Goal: Information Seeking & Learning: Learn about a topic

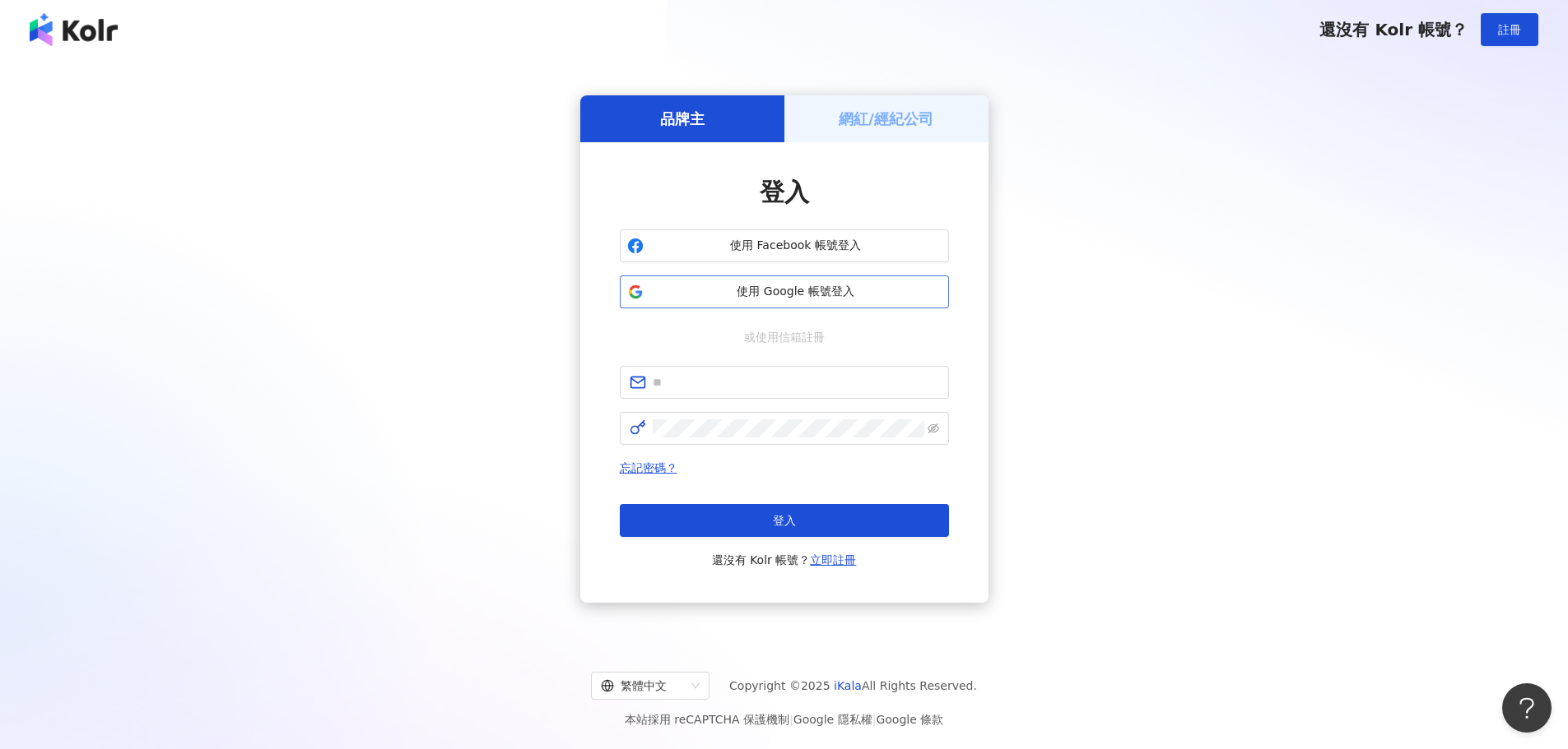
click at [819, 296] on span "使用 Google 帳號登入" at bounding box center [795, 292] width 292 height 17
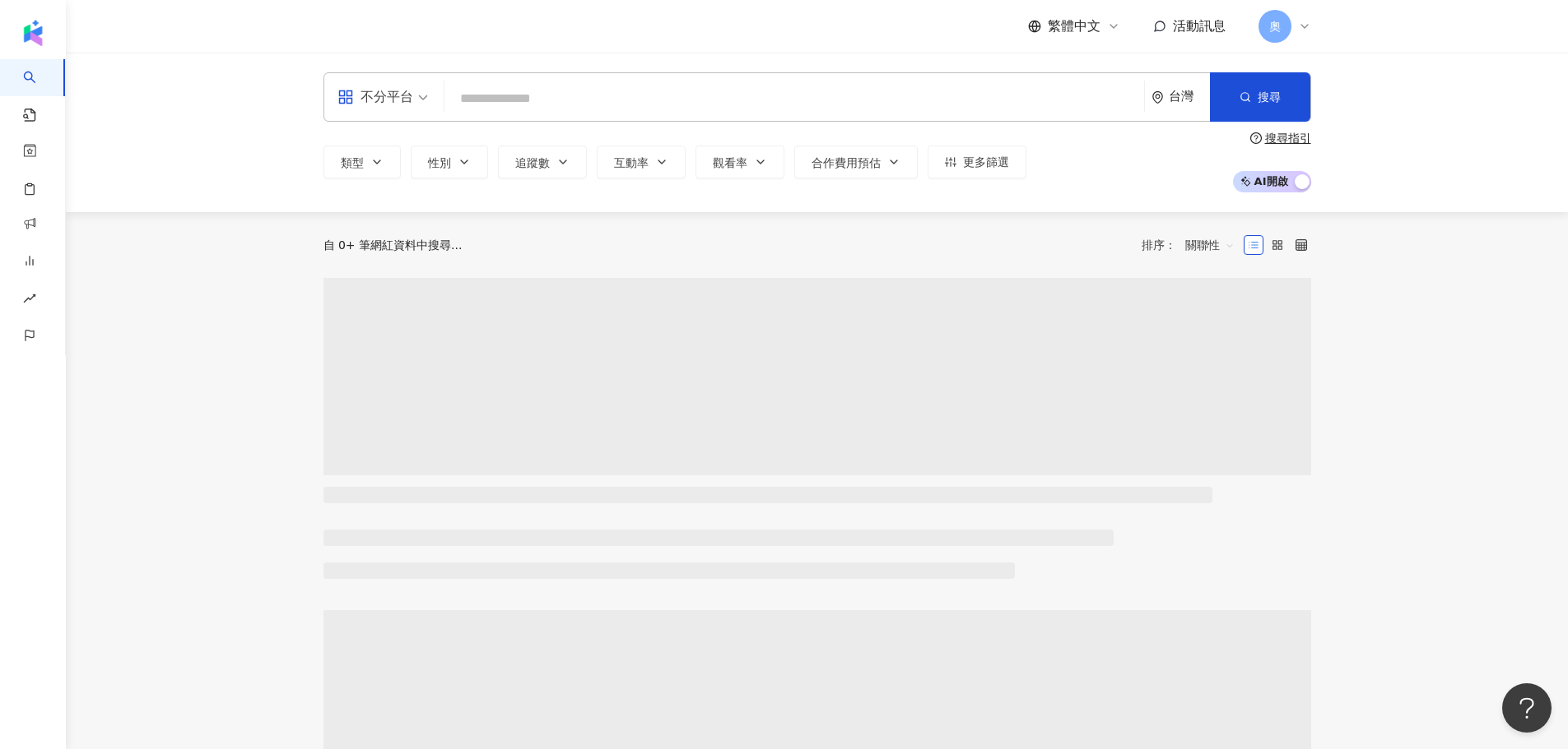
click at [1271, 27] on span "奧" at bounding box center [1275, 27] width 12 height 18
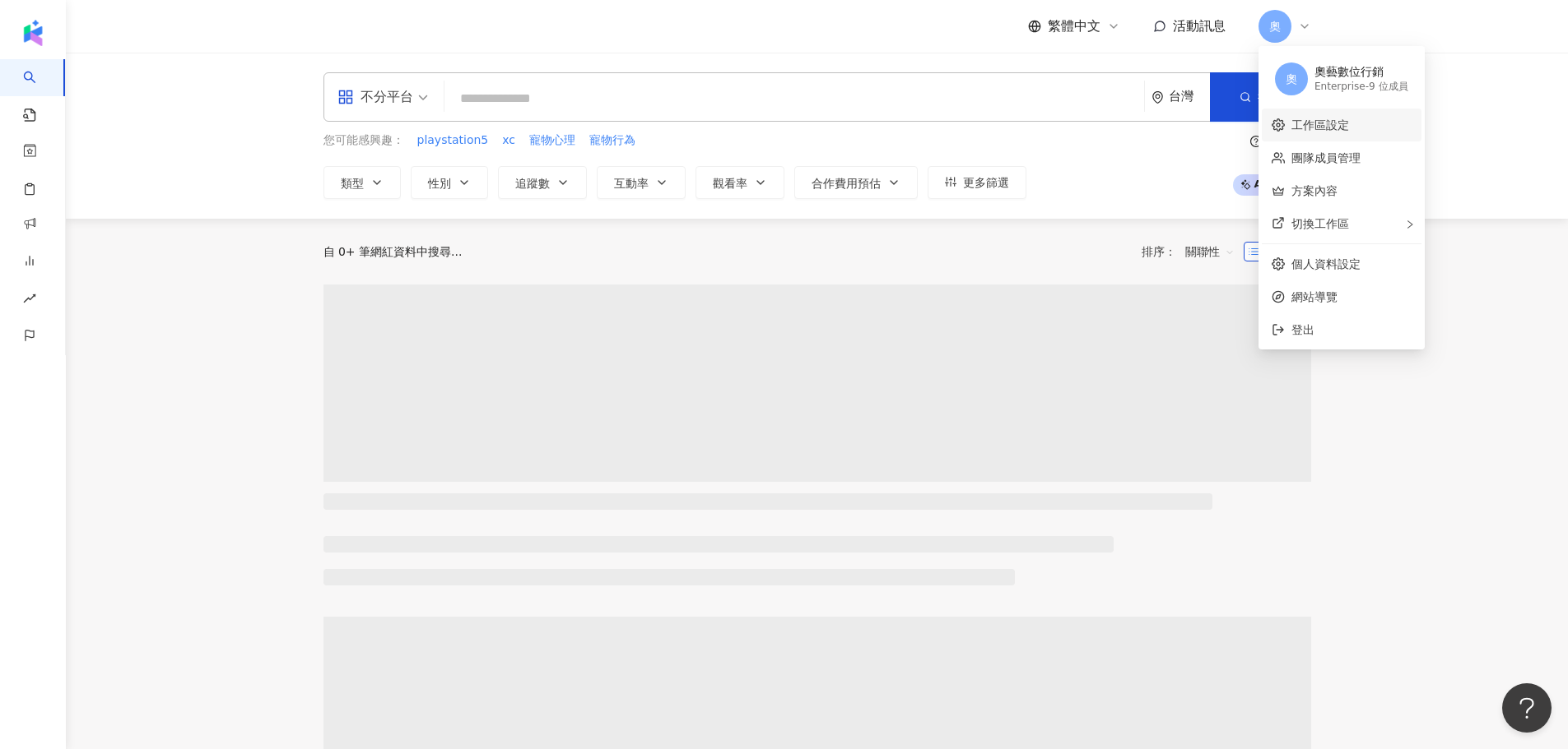
click at [1334, 132] on link "工作區設定" at bounding box center [1320, 125] width 58 height 13
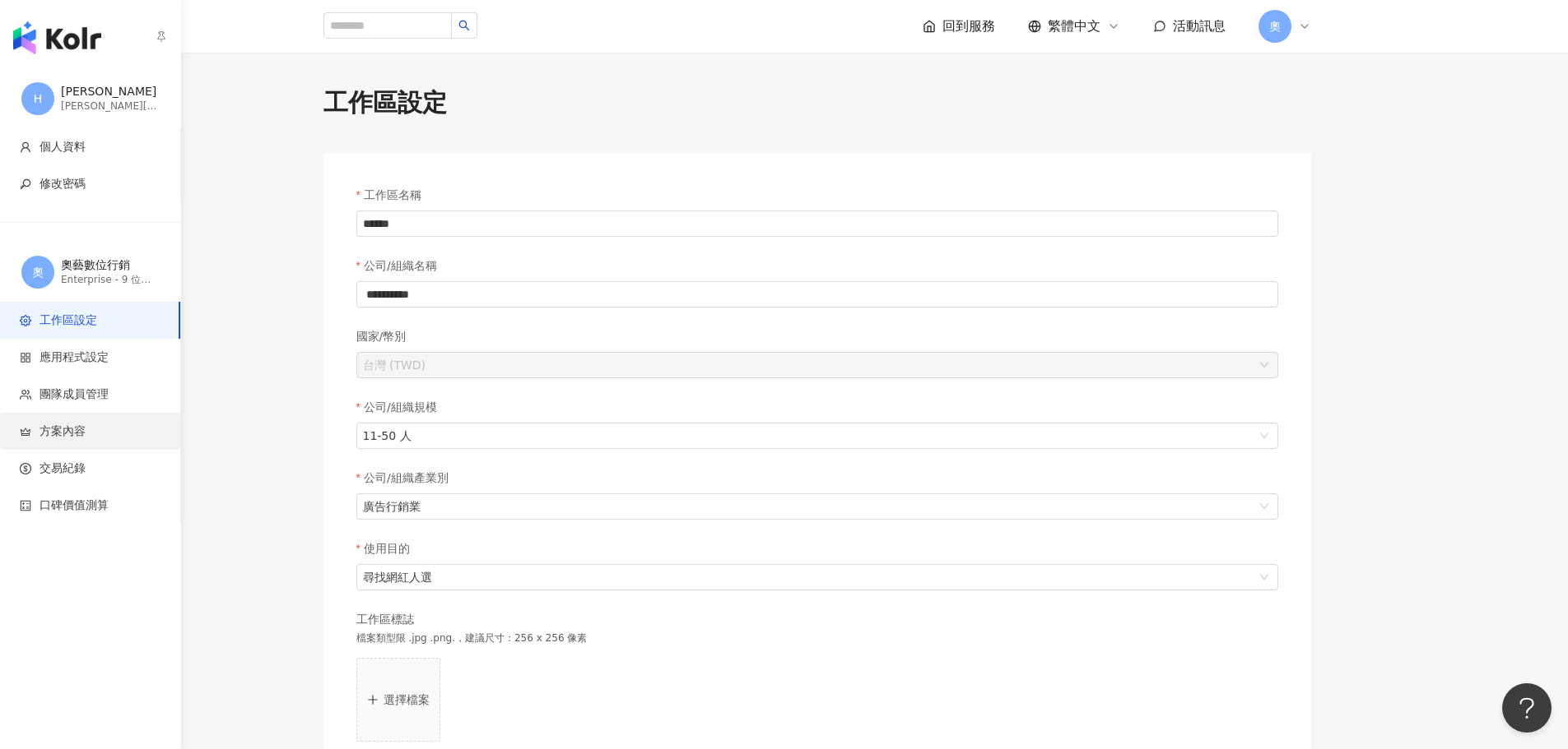
click at [89, 425] on span "方案內容" at bounding box center [94, 432] width 147 height 17
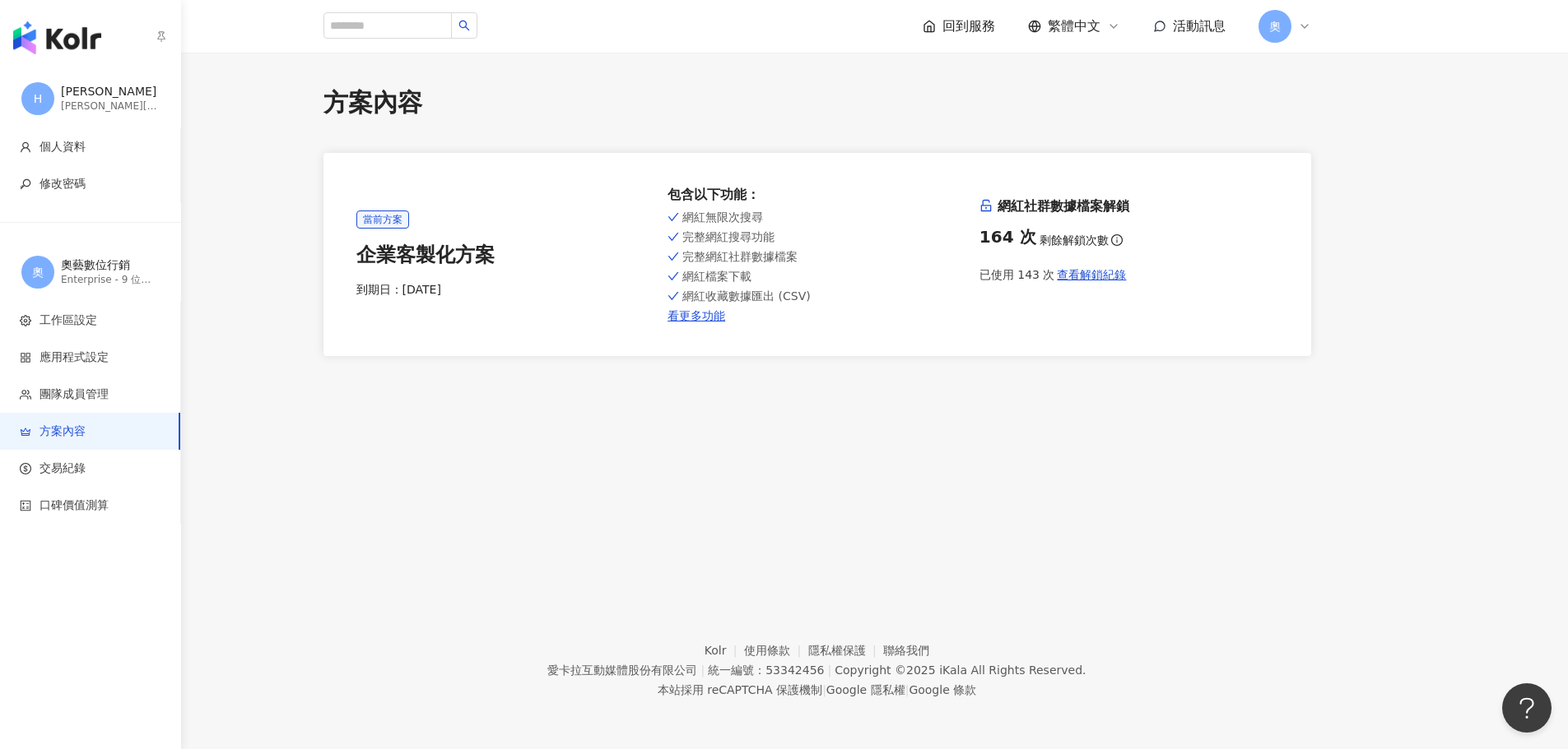
click at [36, 38] on img "button" at bounding box center [57, 38] width 88 height 33
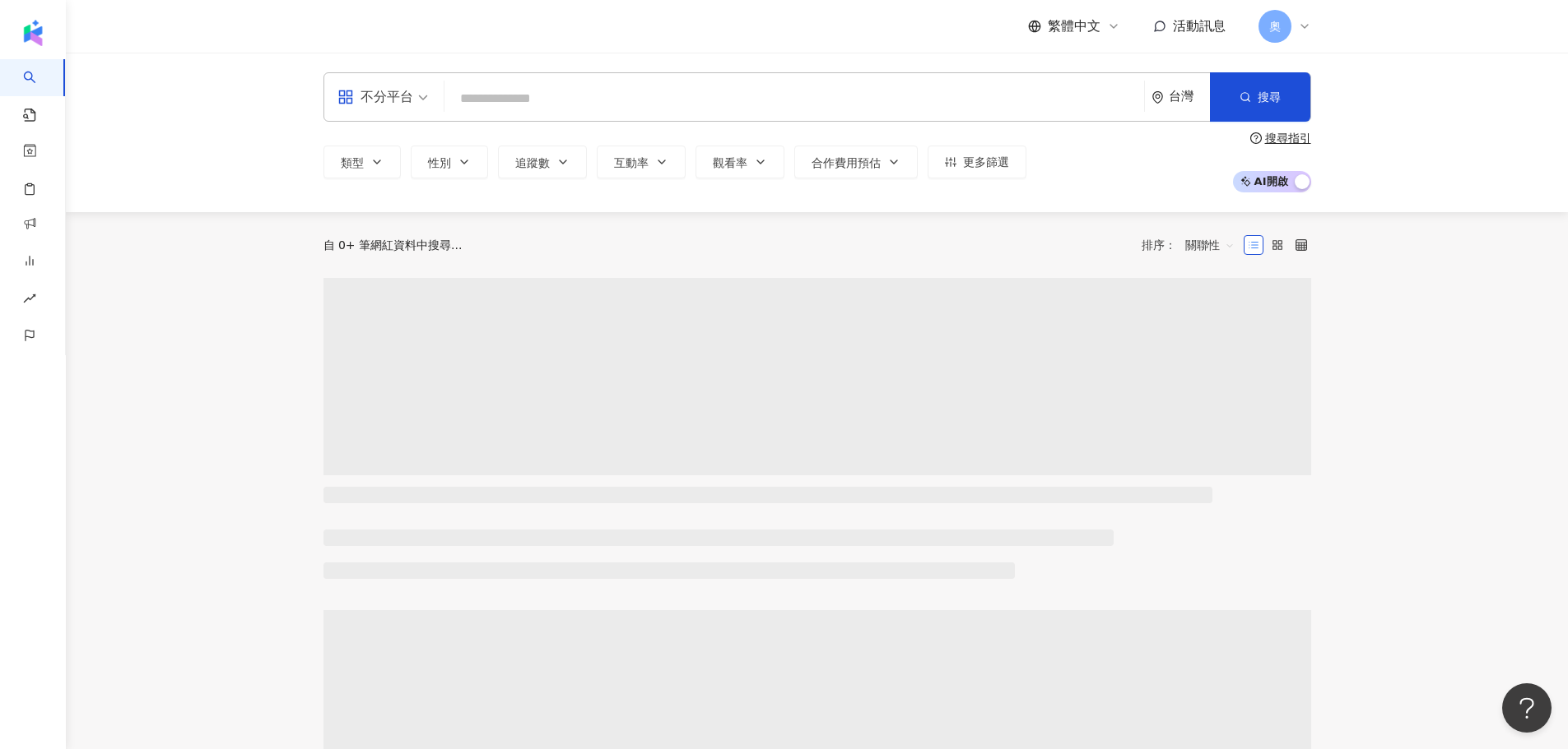
click at [600, 97] on input "search" at bounding box center [794, 98] width 687 height 31
click at [386, 96] on div "不分平台" at bounding box center [375, 97] width 76 height 27
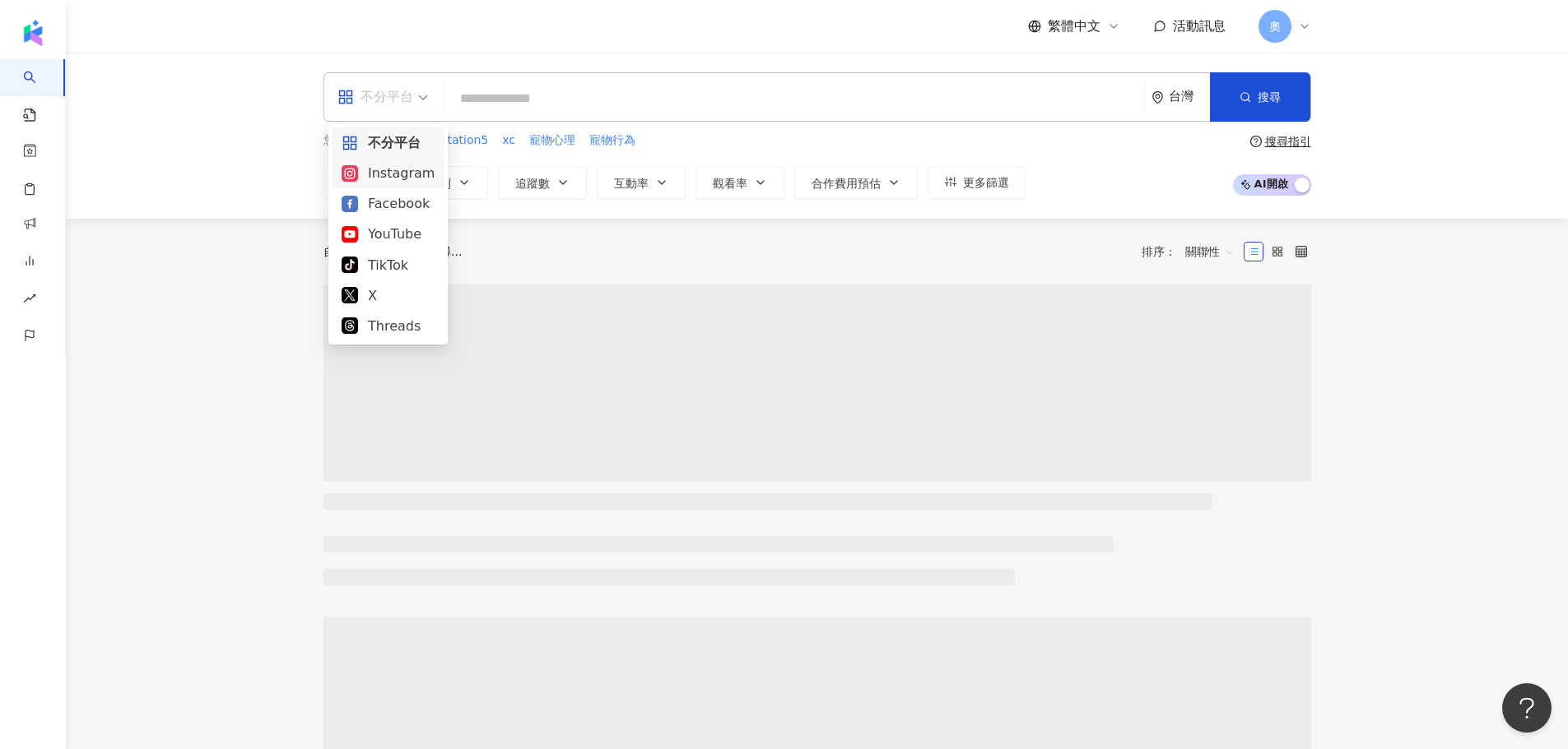
click at [393, 170] on div "Instagram" at bounding box center [388, 173] width 93 height 21
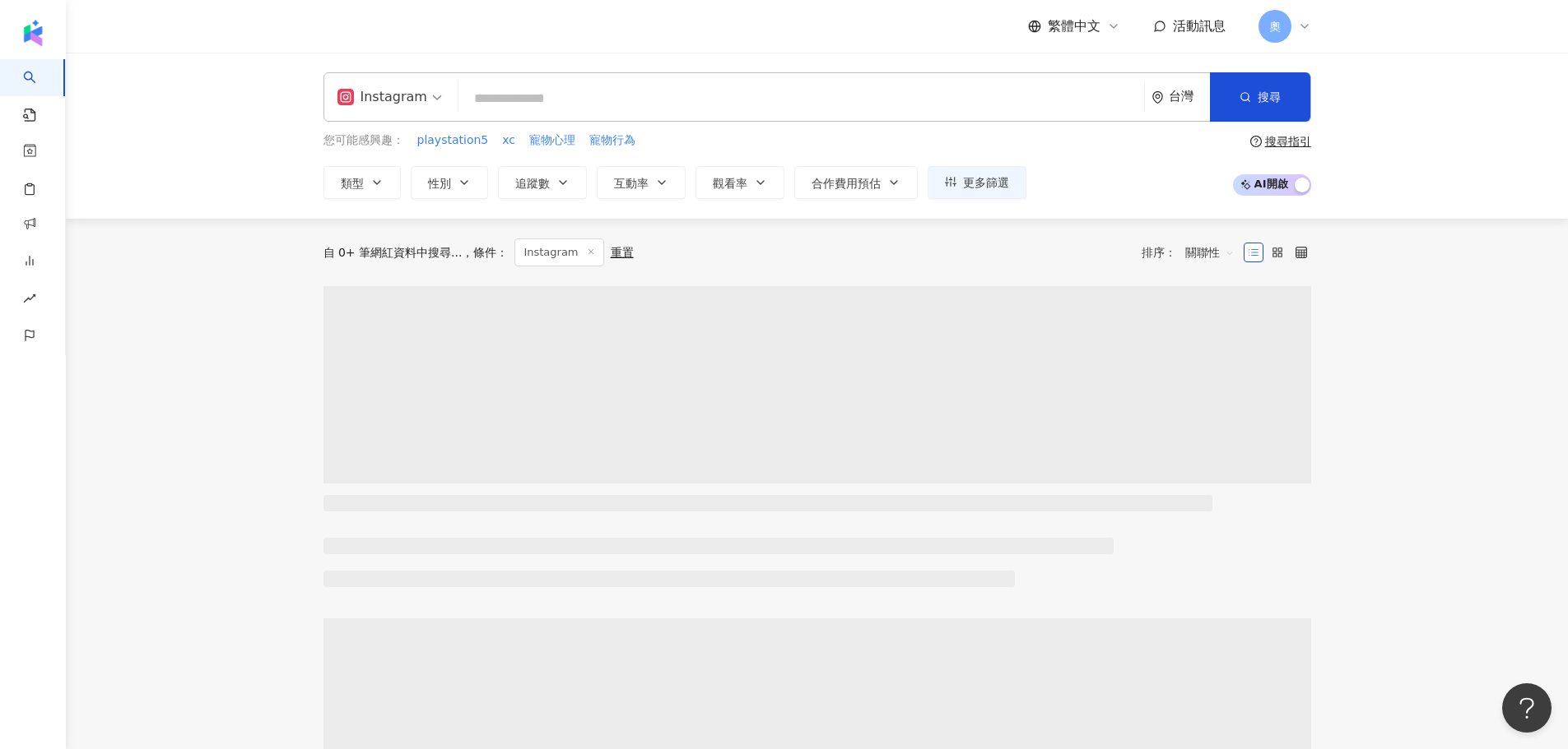
click at [492, 100] on input "search" at bounding box center [801, 98] width 672 height 31
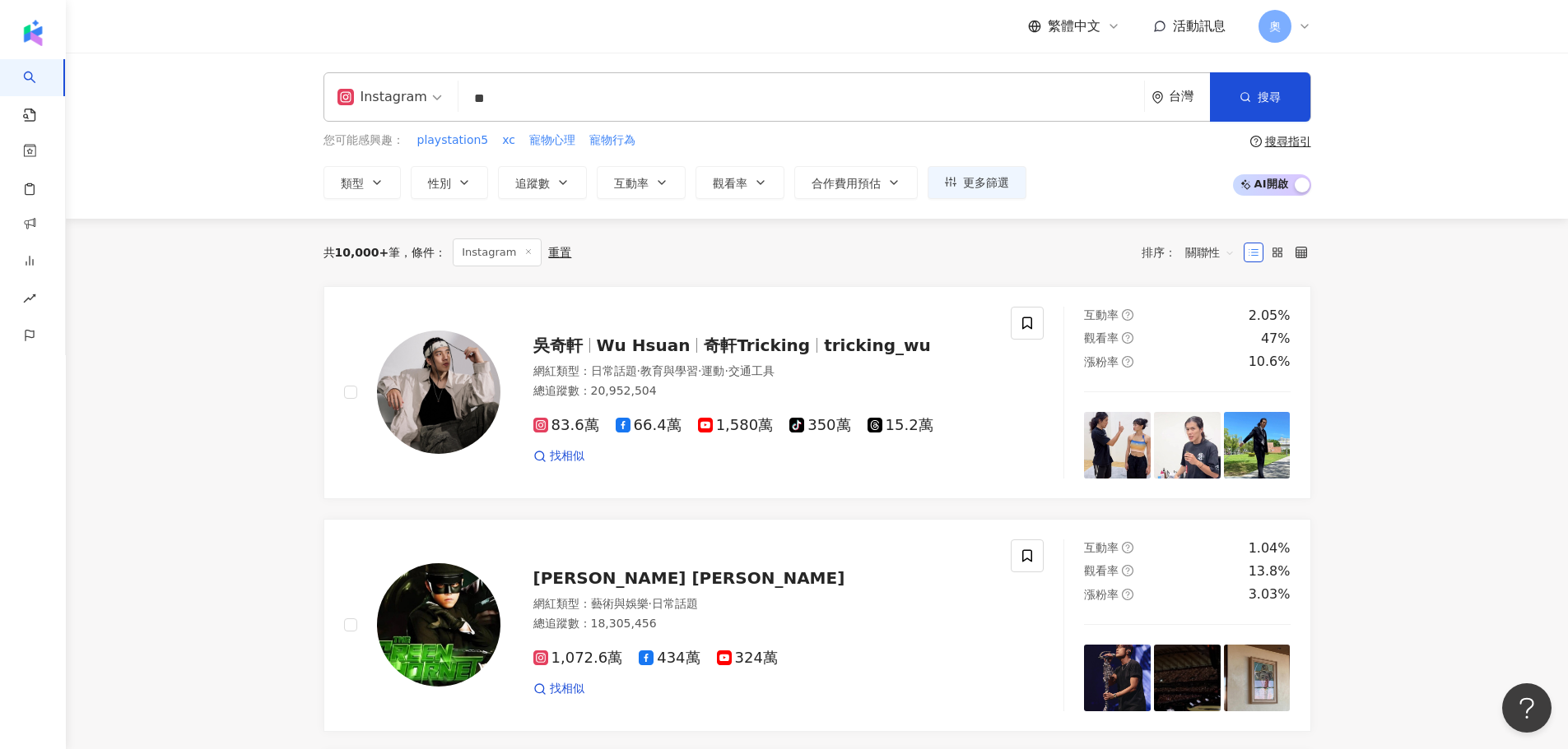
type input "**"
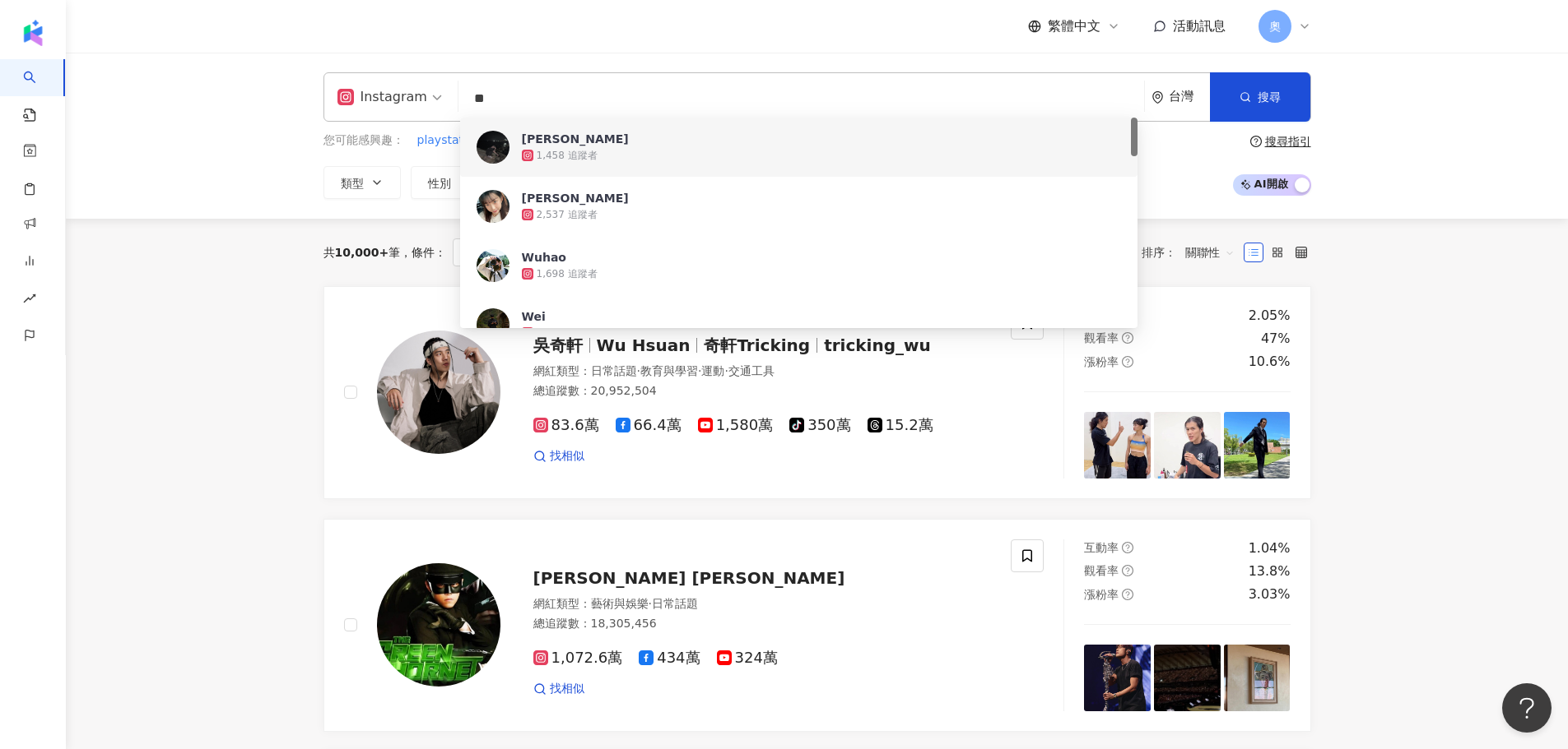
click at [505, 152] on img at bounding box center [492, 147] width 33 height 33
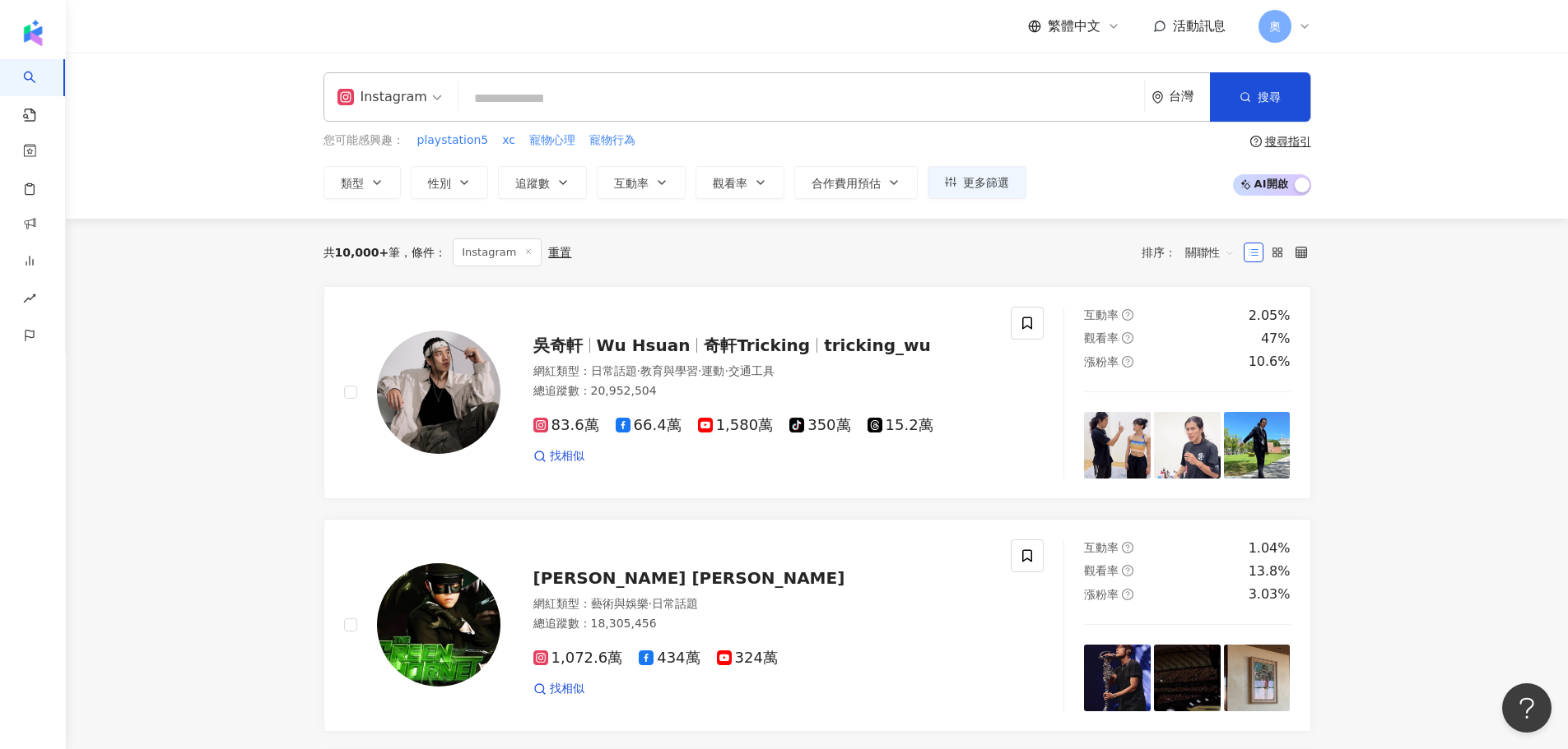
click at [664, 108] on input "search" at bounding box center [801, 98] width 672 height 31
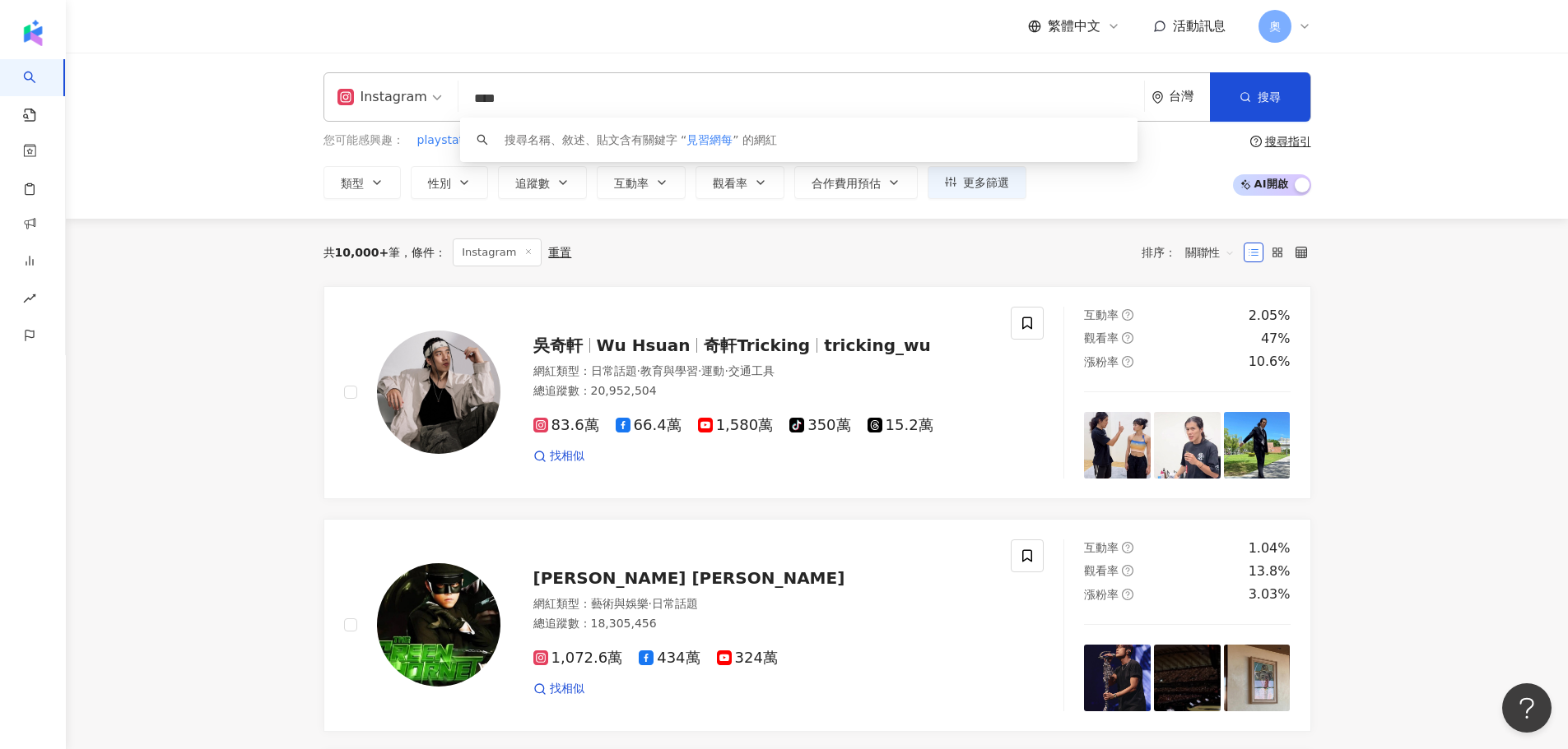
type input "****"
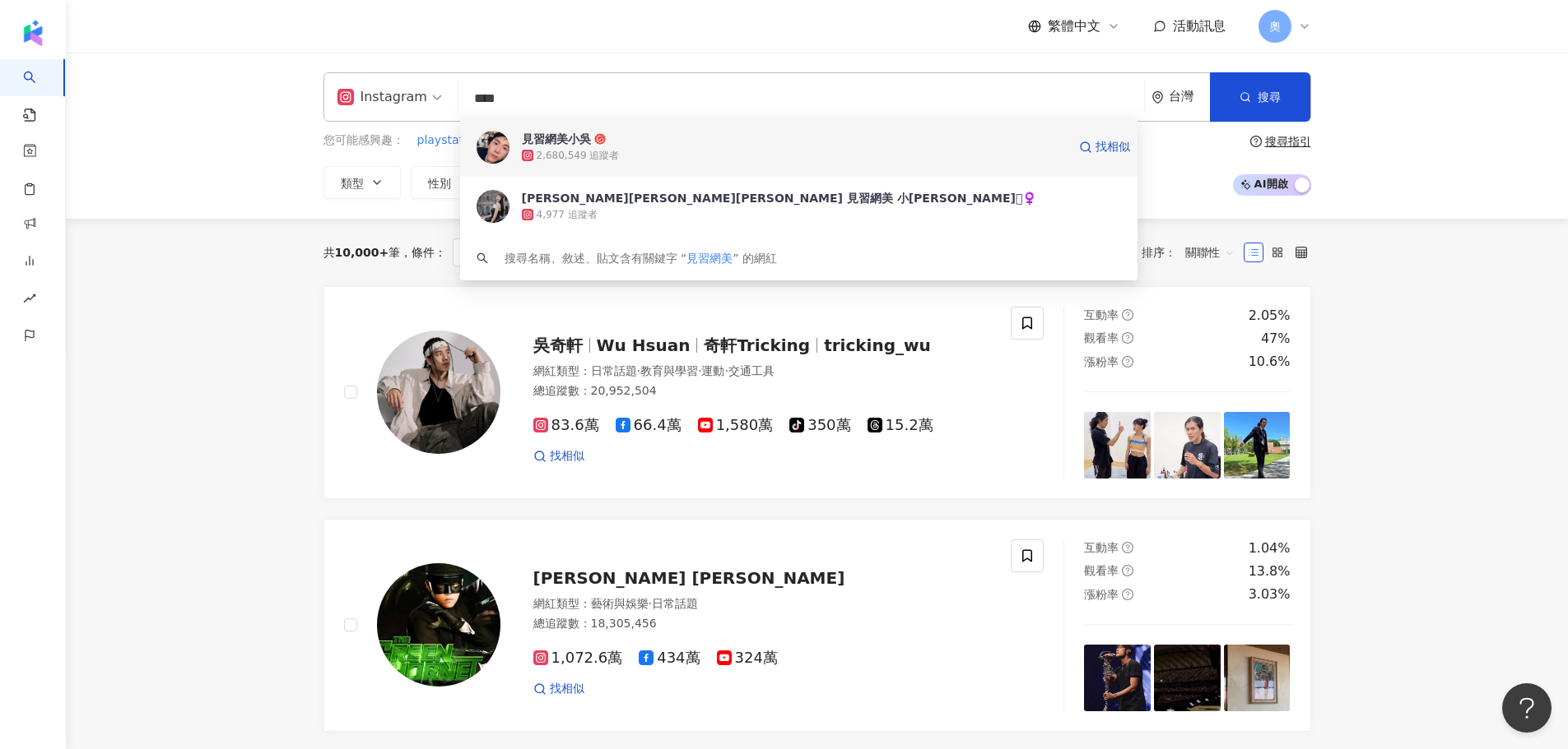
click at [662, 124] on div "見習網美小吳 2,680,549 追蹤者 找相似" at bounding box center [799, 147] width 677 height 59
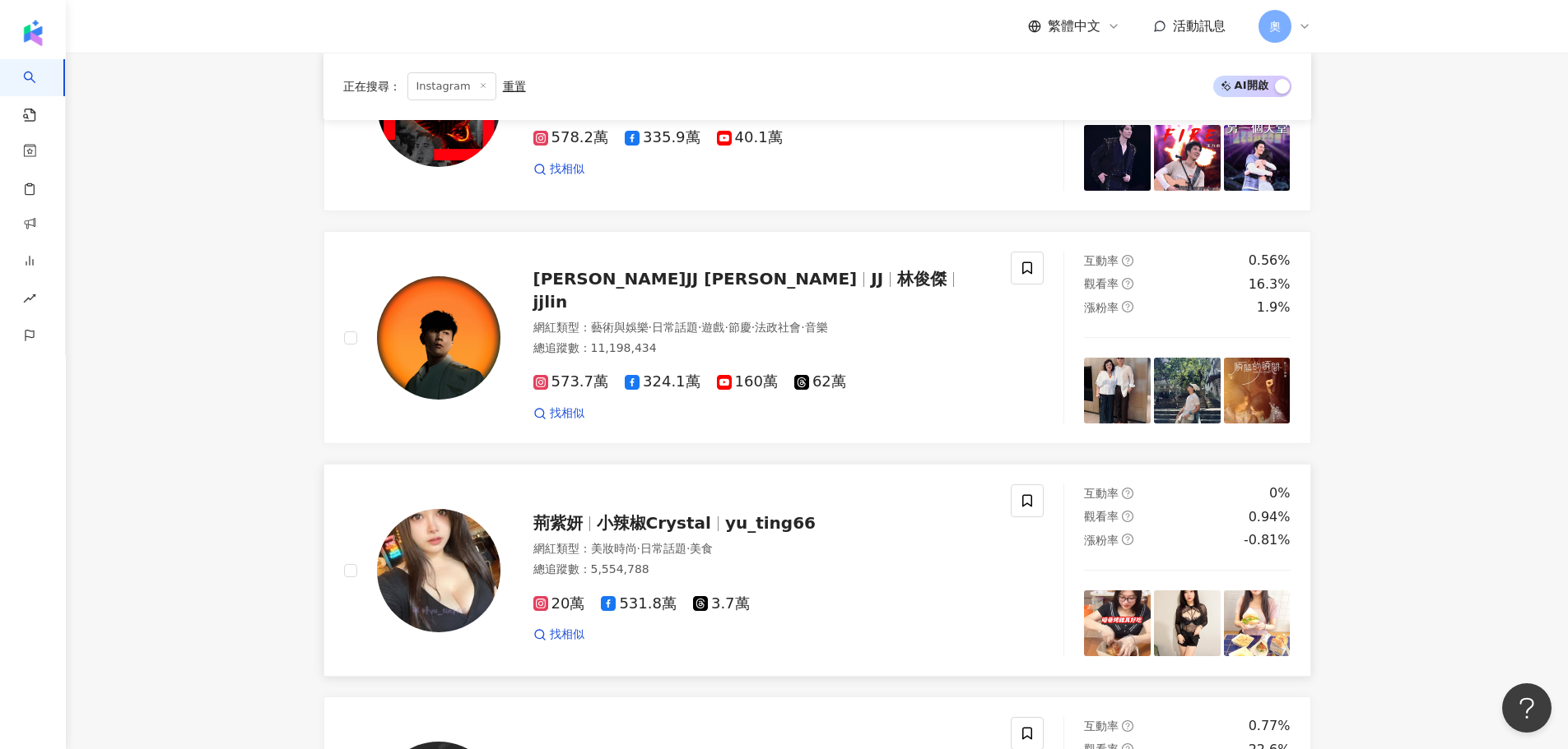
scroll to position [2303, 0]
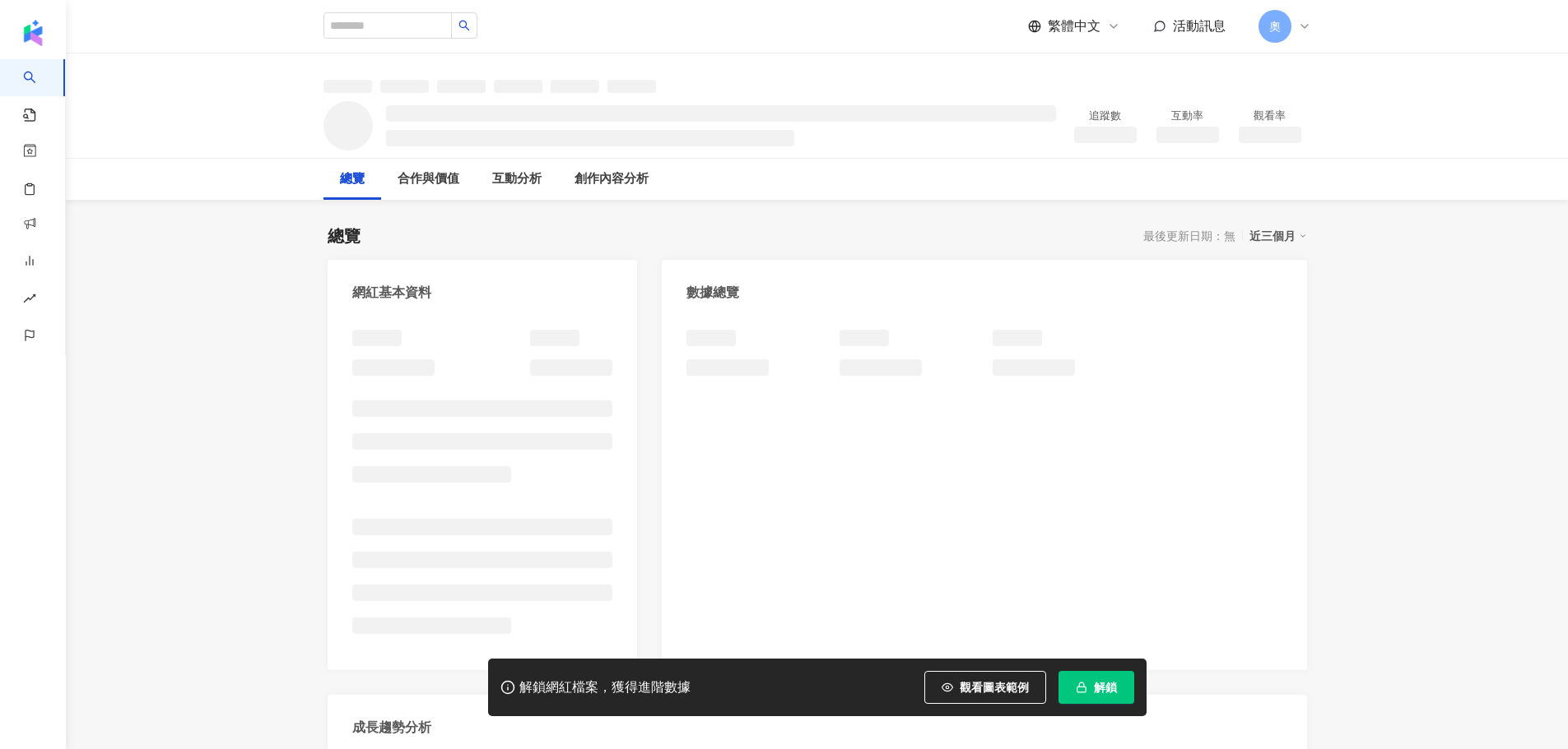
click at [1106, 711] on div "解鎖網紅檔案，獲得進階數據 觀看圖表範例 解鎖" at bounding box center [817, 687] width 658 height 58
click at [1107, 702] on button "解鎖" at bounding box center [1096, 687] width 76 height 33
